Goal: Browse casually

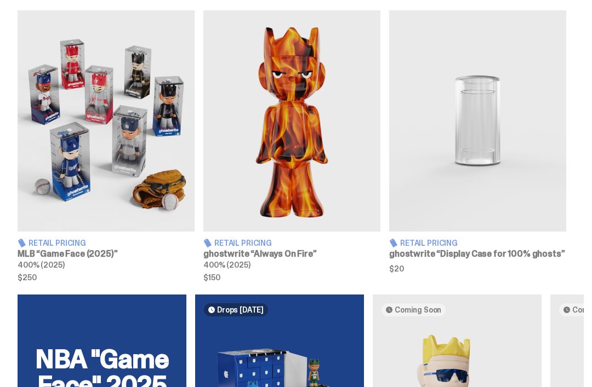
scroll to position [397, 0]
click at [353, 122] on img at bounding box center [291, 120] width 177 height 221
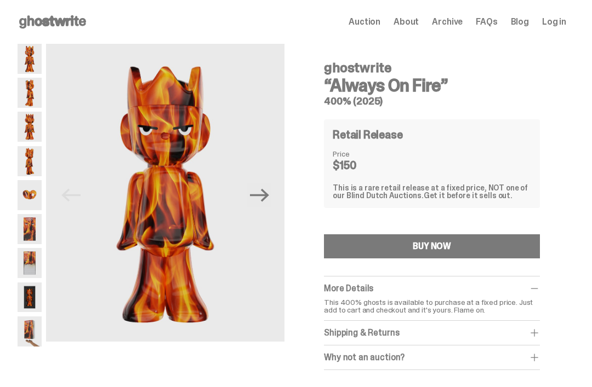
click at [23, 186] on img at bounding box center [30, 195] width 24 height 30
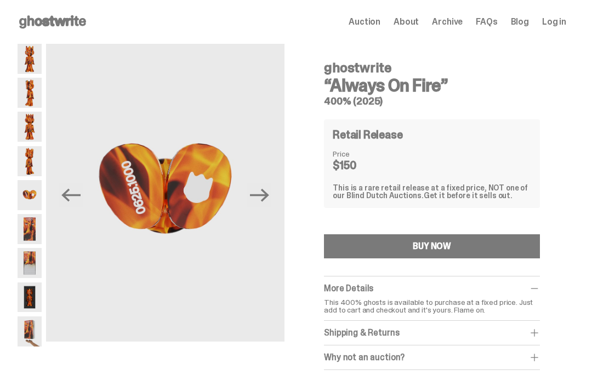
click at [30, 226] on img at bounding box center [30, 229] width 24 height 30
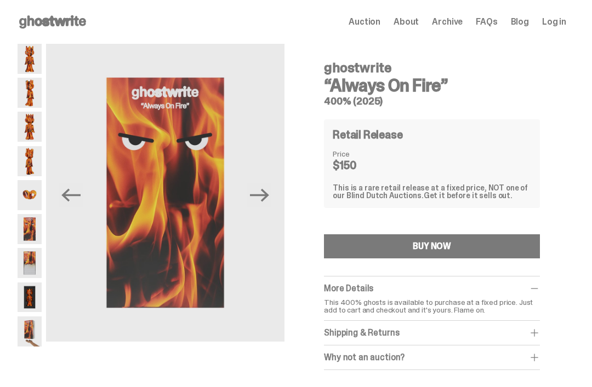
click at [34, 260] on img at bounding box center [30, 263] width 24 height 30
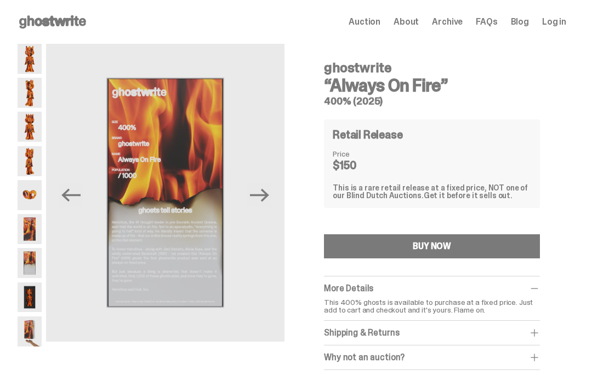
click at [21, 296] on img at bounding box center [30, 298] width 24 height 30
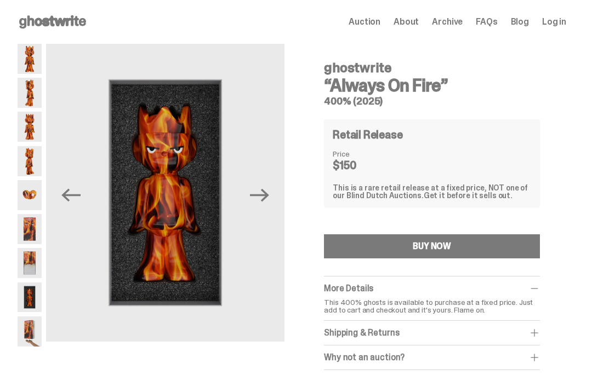
click at [21, 329] on img at bounding box center [30, 332] width 24 height 30
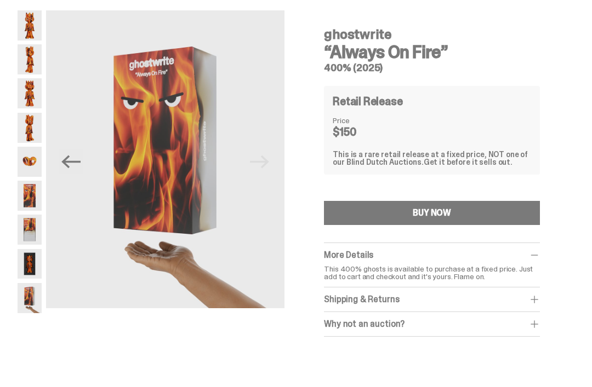
scroll to position [35, 0]
